Goal: Task Accomplishment & Management: Manage account settings

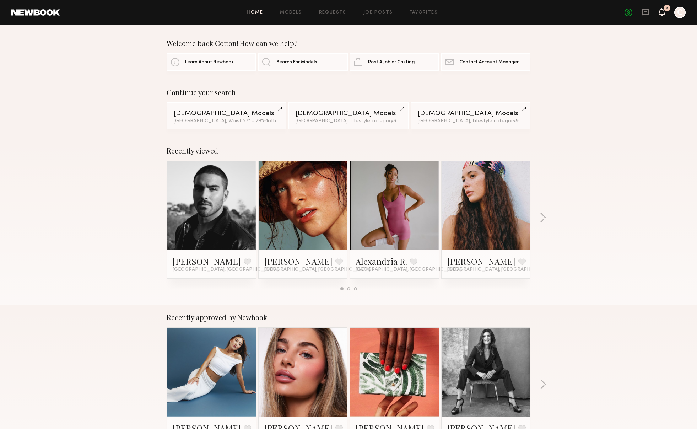
click at [660, 12] on icon at bounding box center [662, 11] width 6 height 5
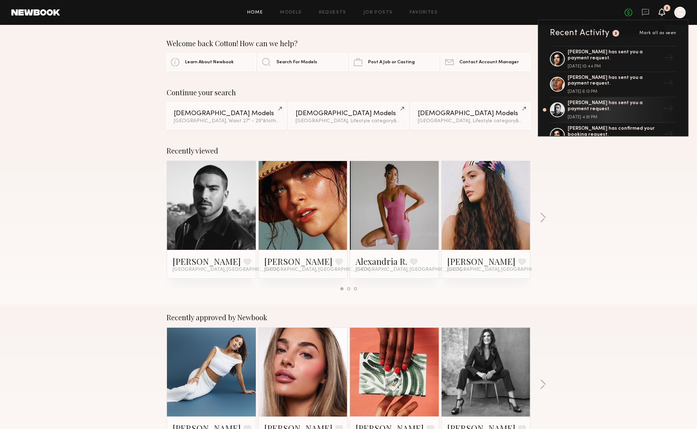
click at [631, 10] on link "No fees up to $5,000" at bounding box center [628, 13] width 8 height 8
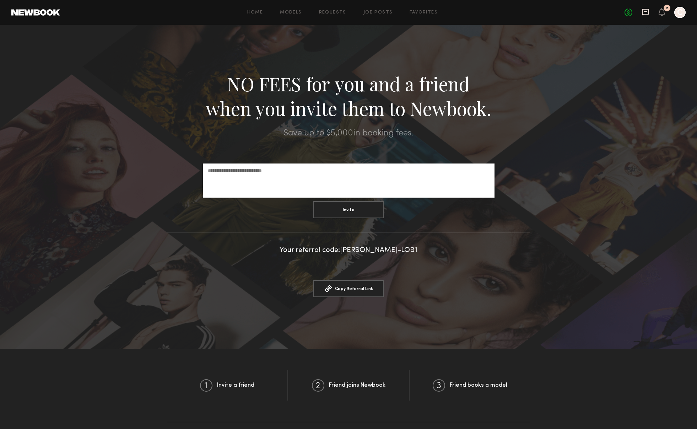
click at [646, 12] on icon at bounding box center [645, 11] width 3 height 1
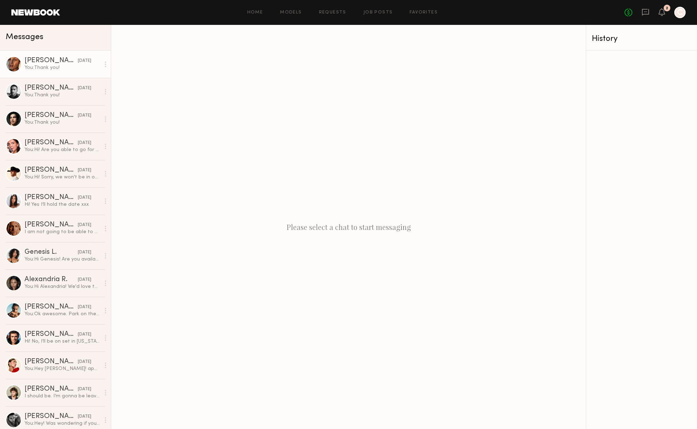
click at [41, 64] on div "[PERSON_NAME]" at bounding box center [51, 60] width 53 height 7
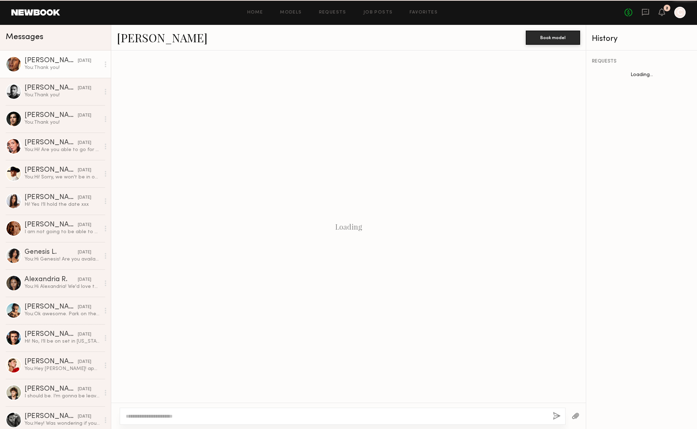
scroll to position [299, 0]
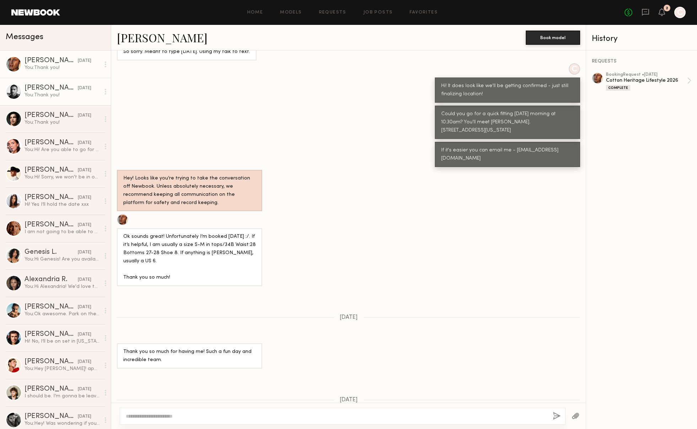
click at [40, 89] on div "[PERSON_NAME]" at bounding box center [51, 88] width 53 height 7
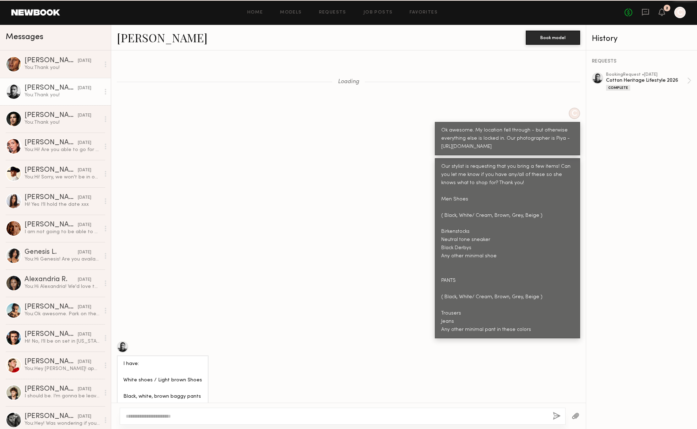
scroll to position [498, 0]
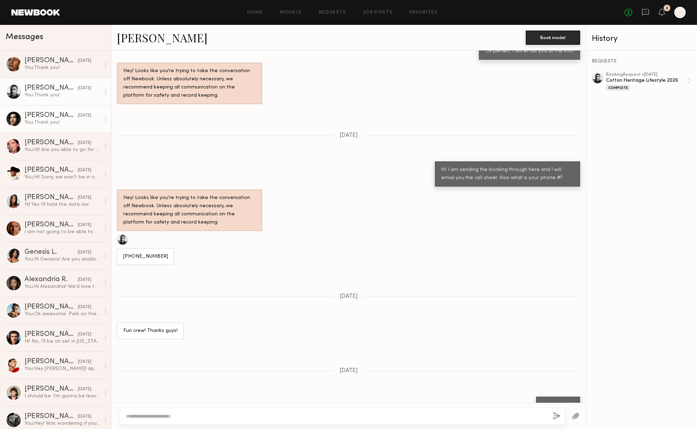
click at [42, 122] on div "You: Thank you!" at bounding box center [63, 122] width 76 height 7
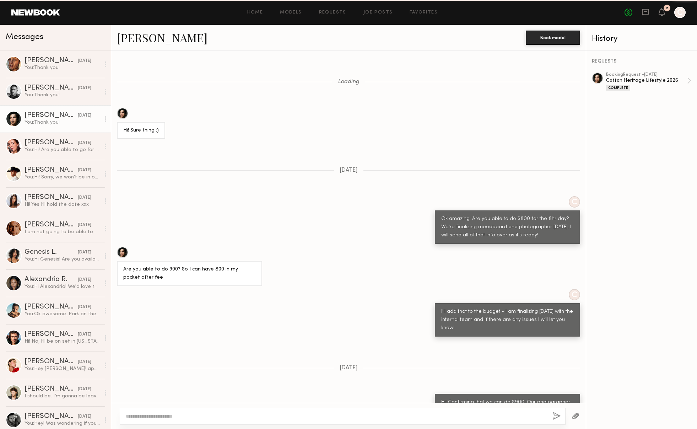
scroll to position [593, 0]
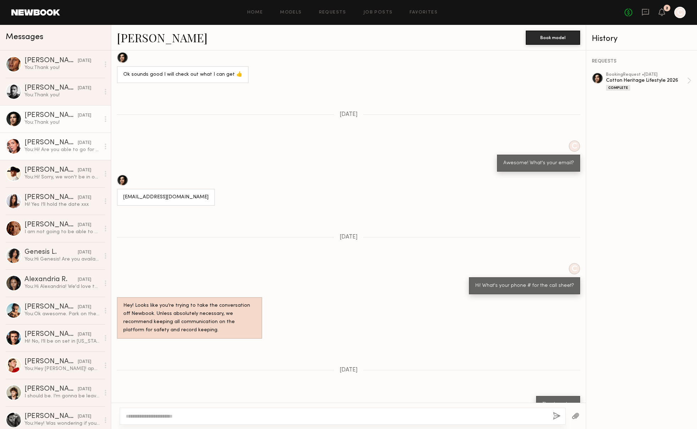
click at [44, 142] on div "[PERSON_NAME]" at bounding box center [51, 142] width 53 height 7
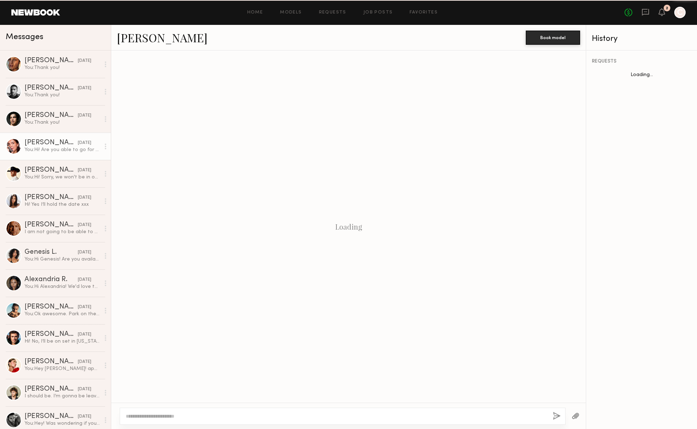
scroll to position [669, 0]
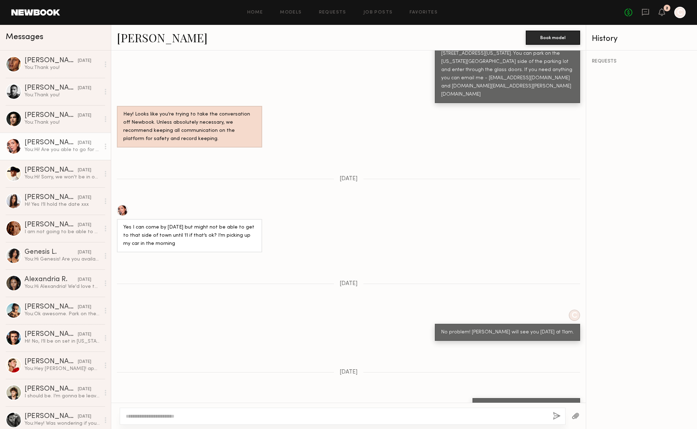
click at [679, 12] on div at bounding box center [679, 12] width 11 height 11
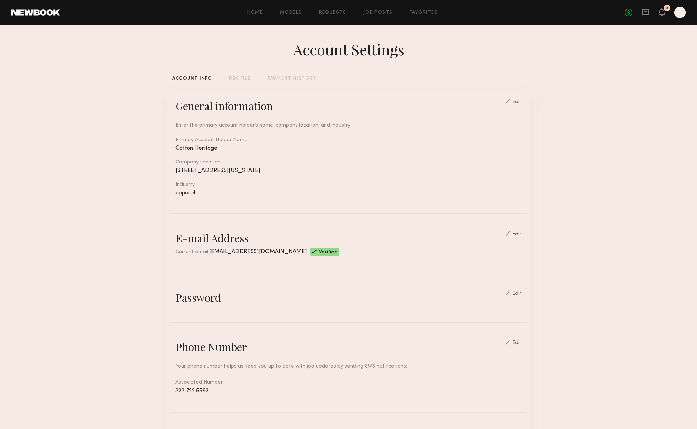
click at [302, 80] on div "PAYMENT HISTORY" at bounding box center [291, 78] width 49 height 5
